Goal: Task Accomplishment & Management: Use online tool/utility

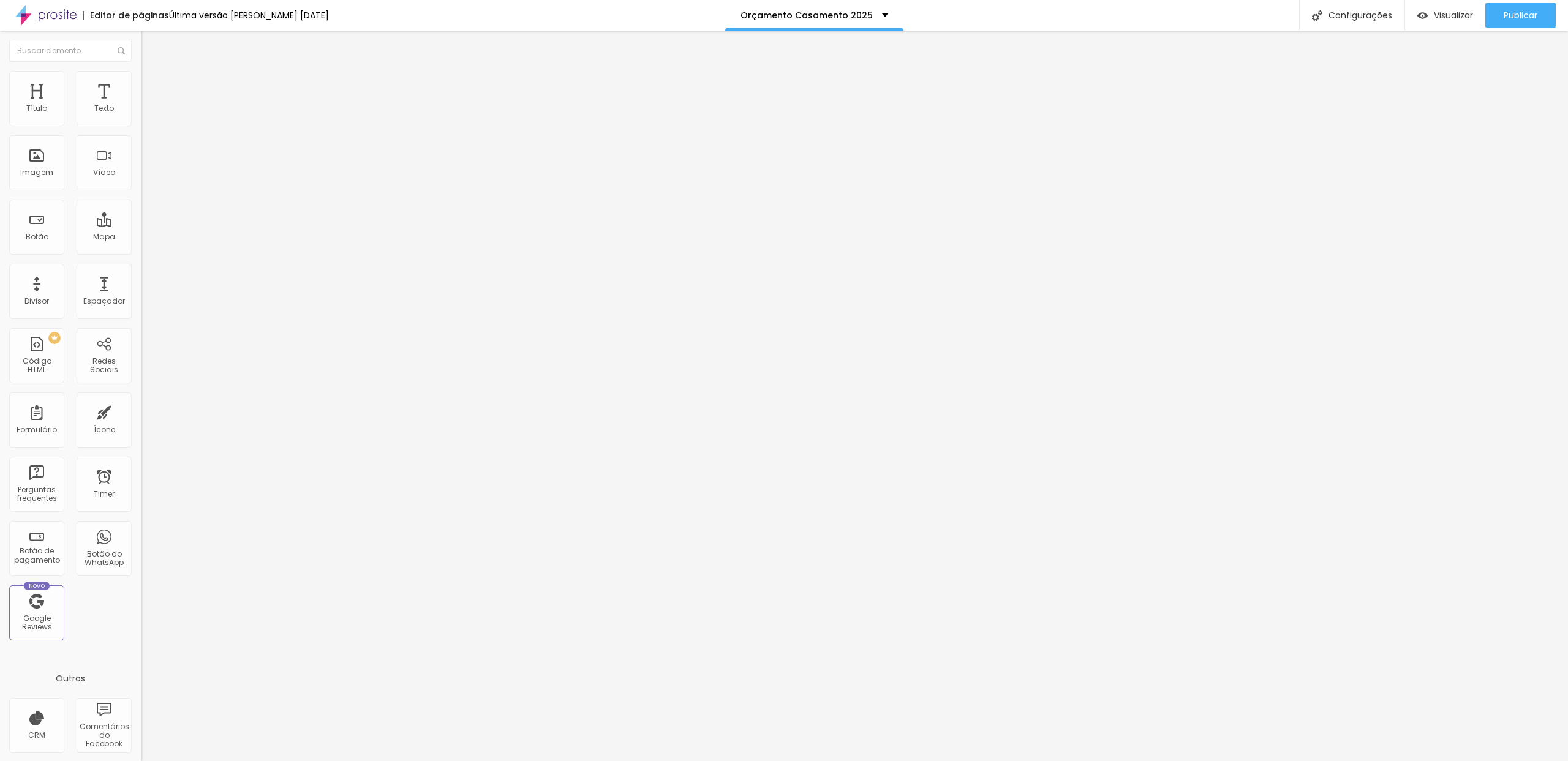
click at [141, 105] on span "Trocar imagem" at bounding box center [175, 100] width 67 height 10
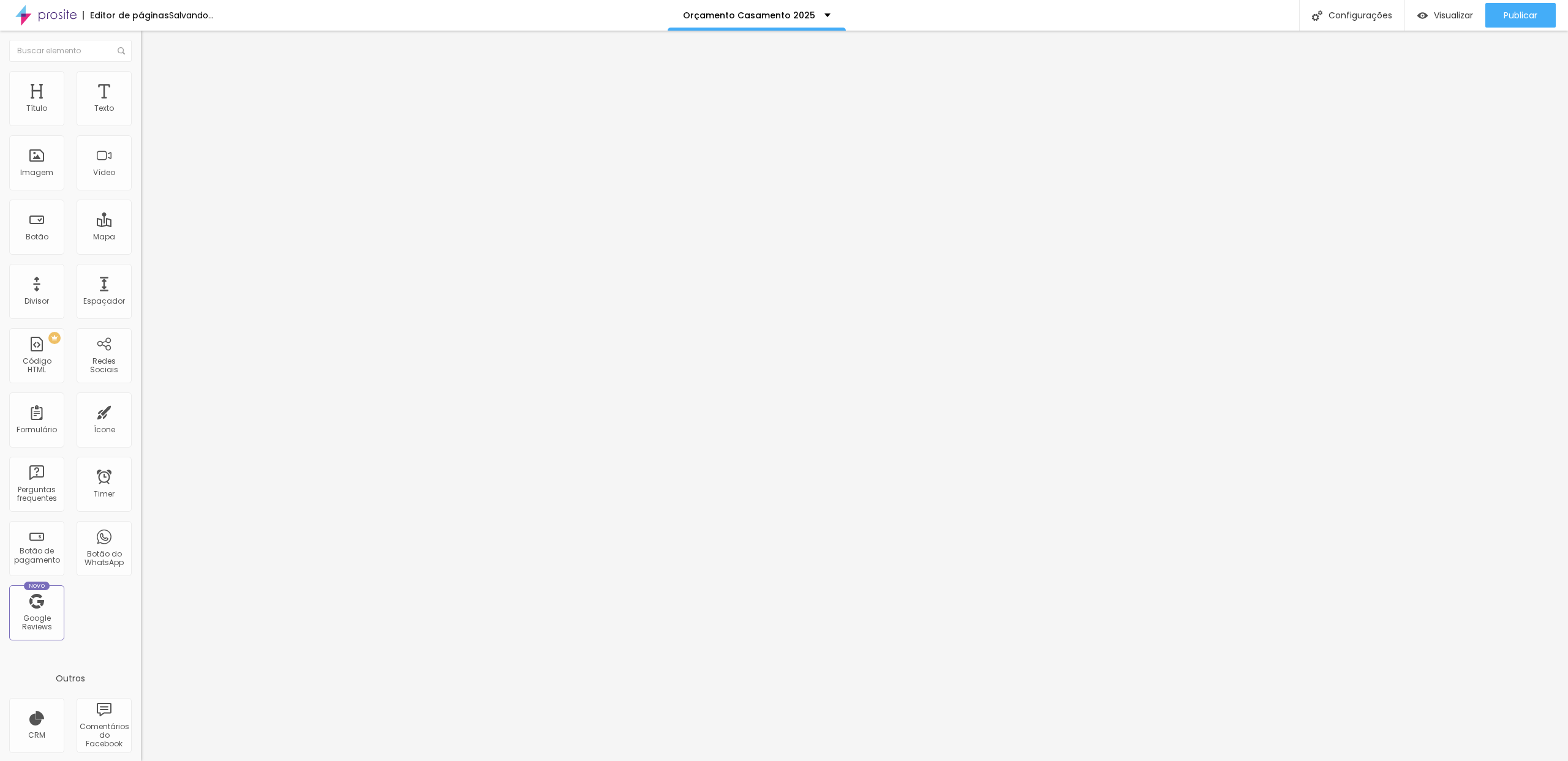
click at [141, 103] on img at bounding box center [144, 98] width 8 height 8
click at [1527, 4] on div "Publicar" at bounding box center [1520, 15] width 33 height 24
click at [141, 105] on span "Trocar imagem" at bounding box center [175, 100] width 67 height 10
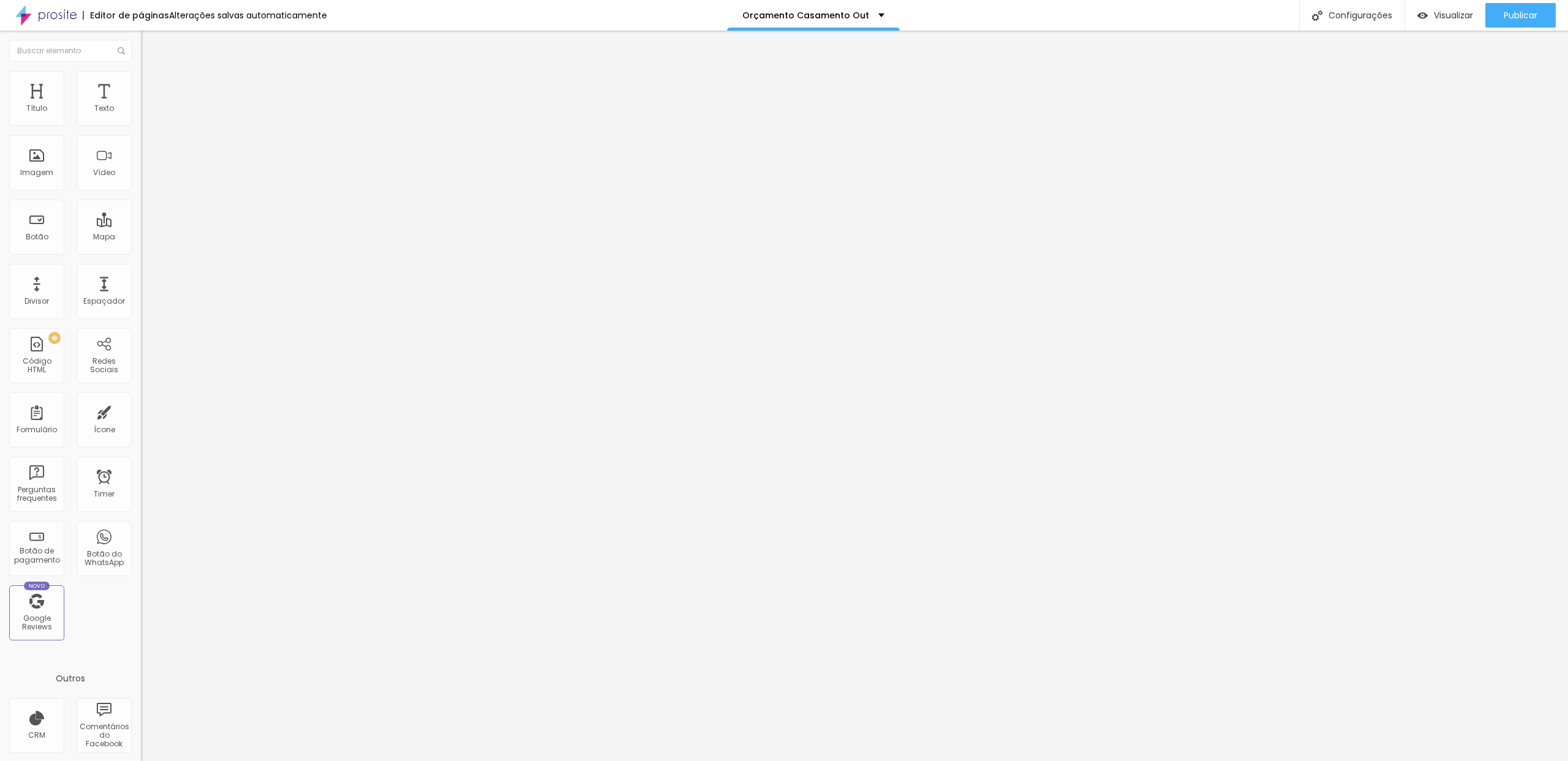
scroll to position [1, 0]
click at [141, 105] on span "Trocar imagem" at bounding box center [175, 100] width 67 height 10
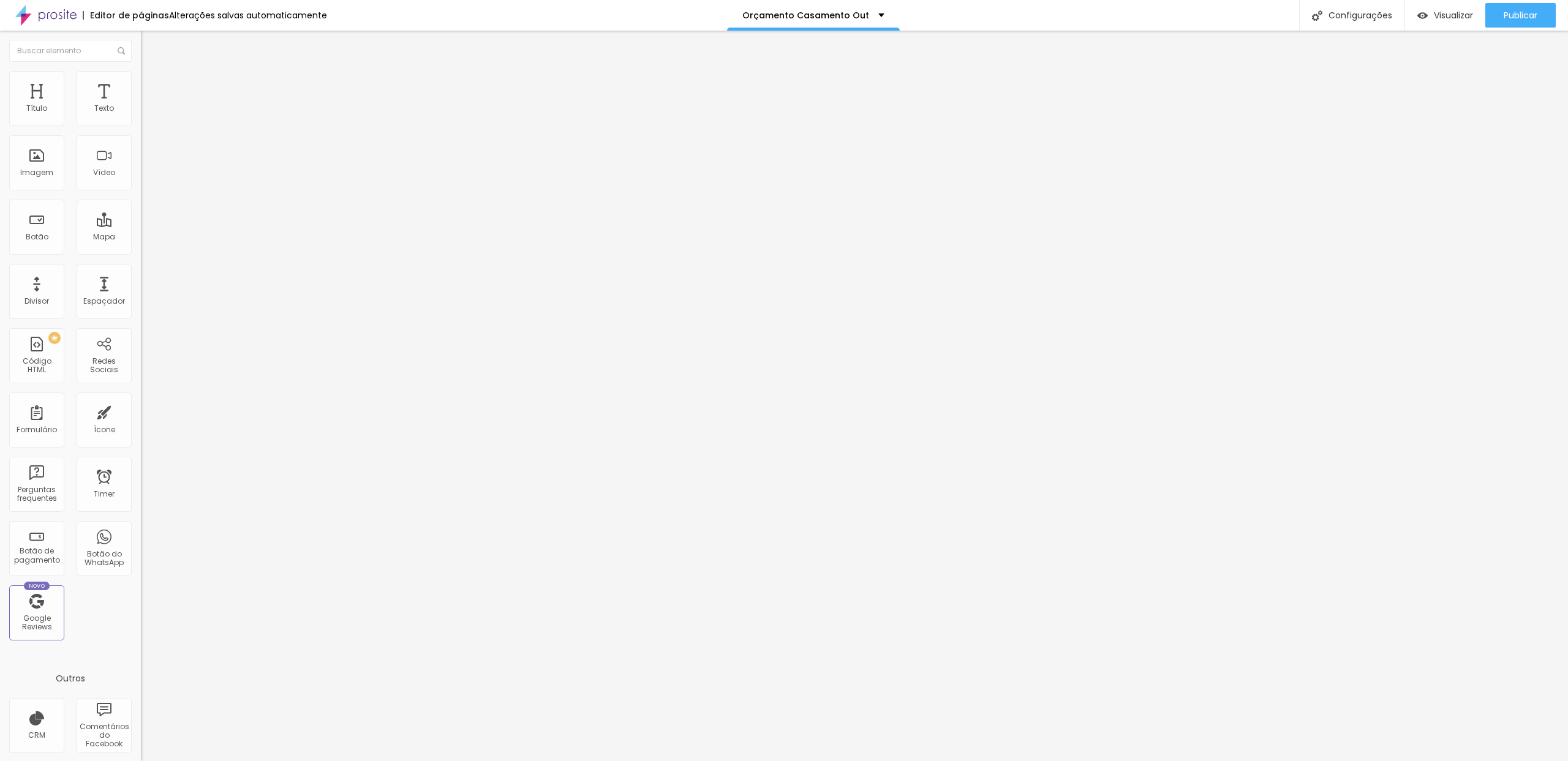
click at [141, 105] on span "Trocar imagem" at bounding box center [175, 100] width 67 height 10
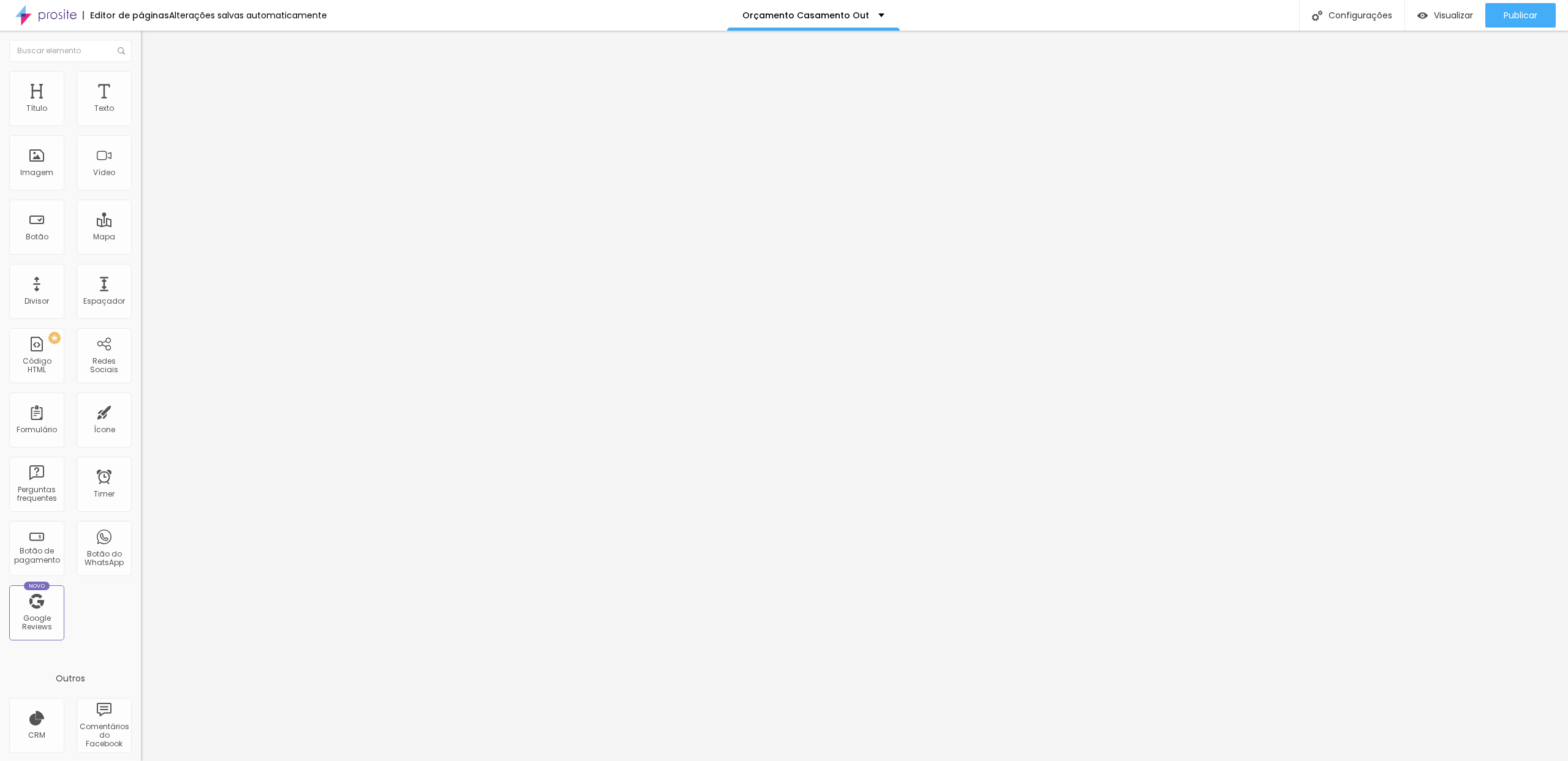
click at [141, 104] on div "Trocar imagem" at bounding box center [211, 99] width 141 height 8
click at [141, 105] on span "Trocar imagem" at bounding box center [175, 100] width 67 height 10
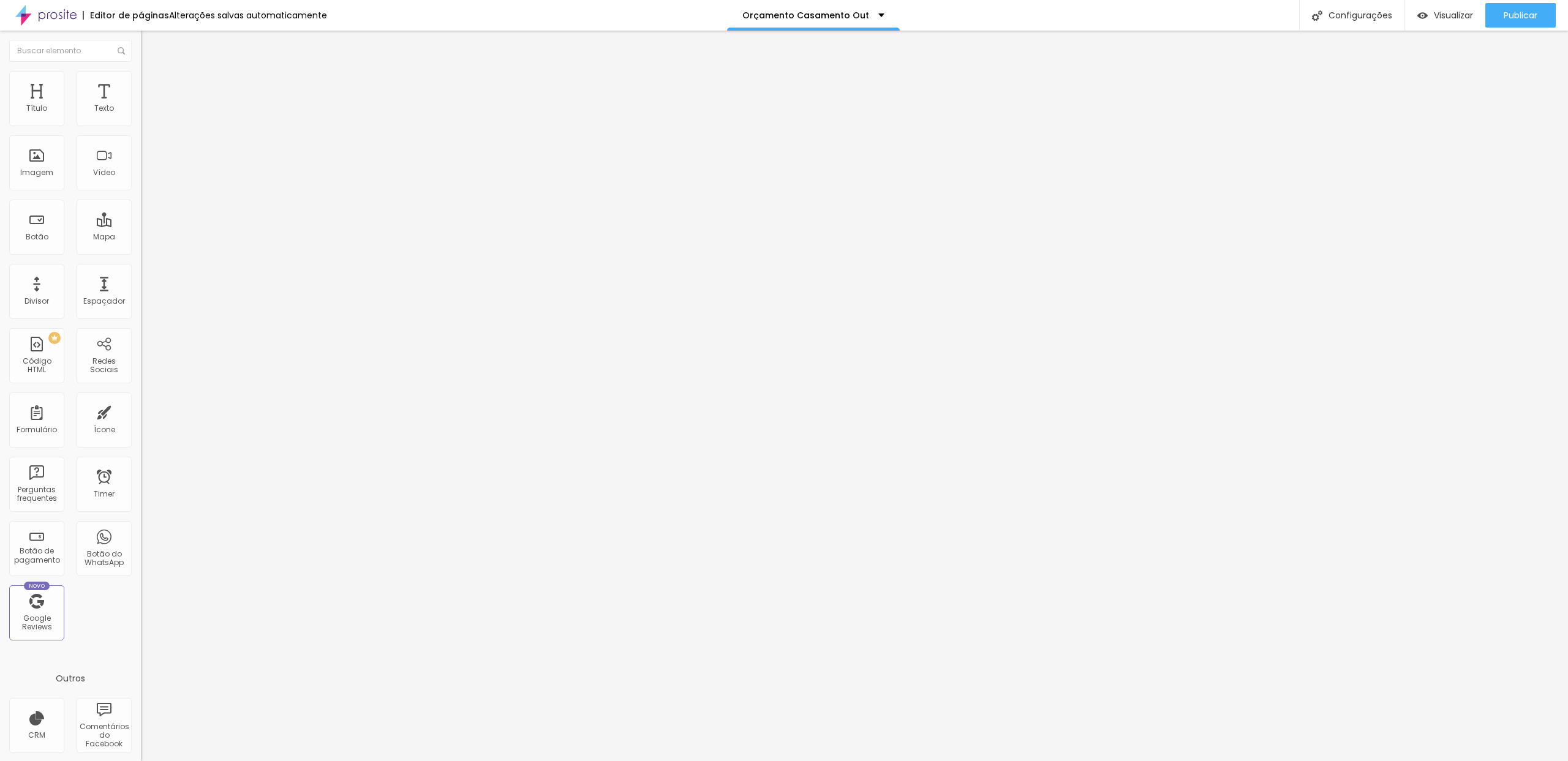
click at [1525, 20] on span "Publicar" at bounding box center [1520, 15] width 33 height 10
